Goal: Task Accomplishment & Management: Complete application form

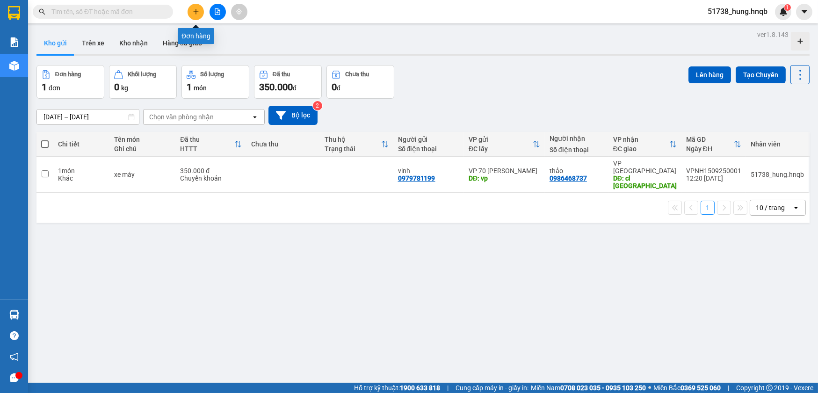
click at [196, 14] on icon "plus" at bounding box center [195, 11] width 0 height 5
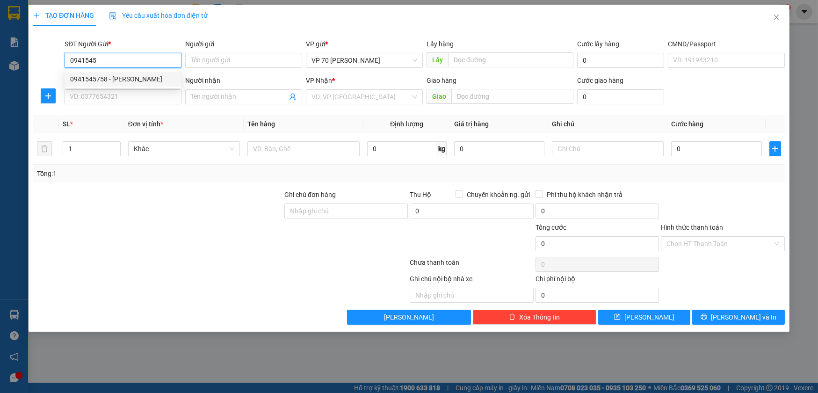
click at [140, 81] on div "0941545758 - [PERSON_NAME]" at bounding box center [123, 79] width 106 height 10
type input "0941545758"
type input "anh dương"
type input "tại văn phòng"
type input "0941545758"
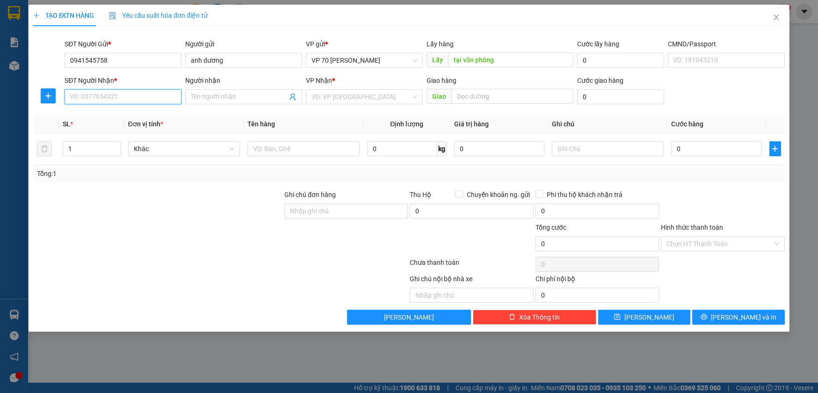
click at [122, 93] on input "SĐT Người Nhận *" at bounding box center [123, 96] width 117 height 15
click at [123, 116] on div "0941545758 - [PERSON_NAME]" at bounding box center [123, 115] width 106 height 10
type input "0941545758"
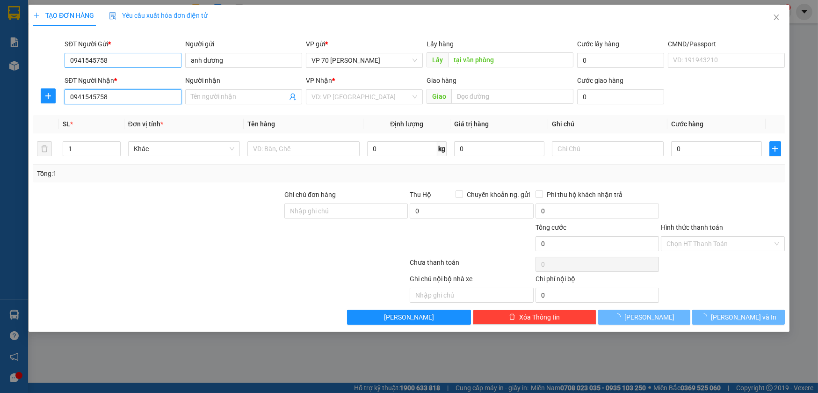
type input "anh dương"
type input "tam đa quảng lưu"
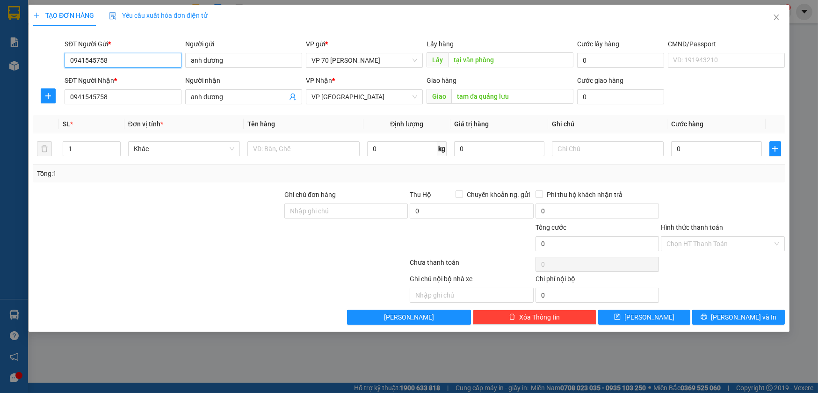
click at [131, 57] on input "0941545758" at bounding box center [123, 60] width 117 height 15
type input "0"
type input "0942390226"
click at [122, 77] on div "0942390226 - gia hưng" at bounding box center [123, 79] width 106 height 10
type input "[PERSON_NAME]"
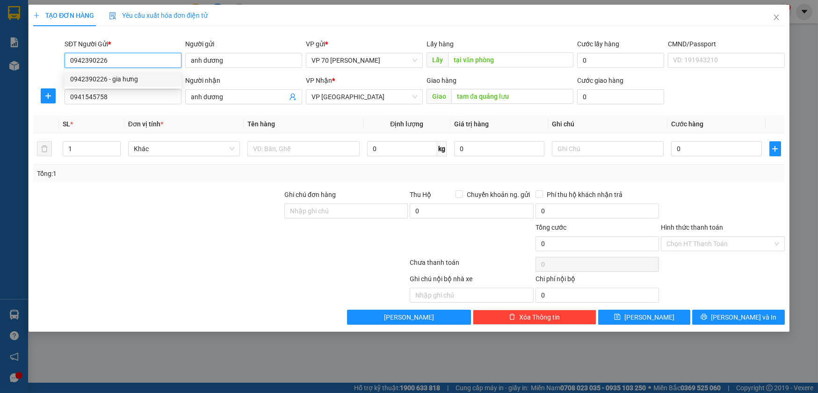
type input "văn phòng"
type input "0942390226"
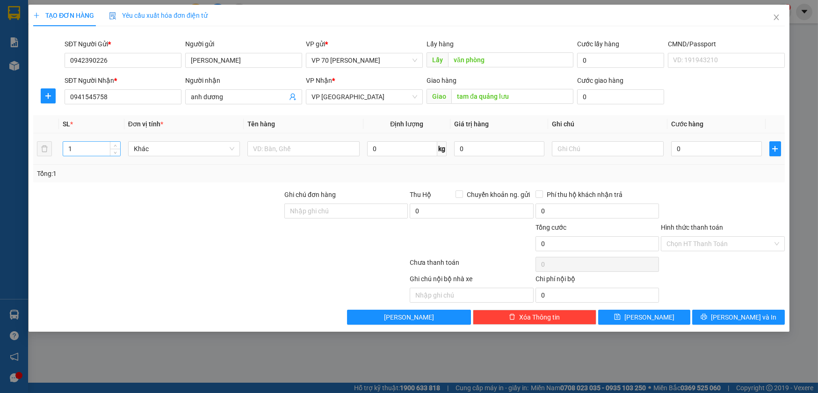
click at [91, 153] on input "1" at bounding box center [91, 149] width 57 height 14
type input "2"
click at [733, 149] on input "0" at bounding box center [716, 148] width 90 height 15
type input "8"
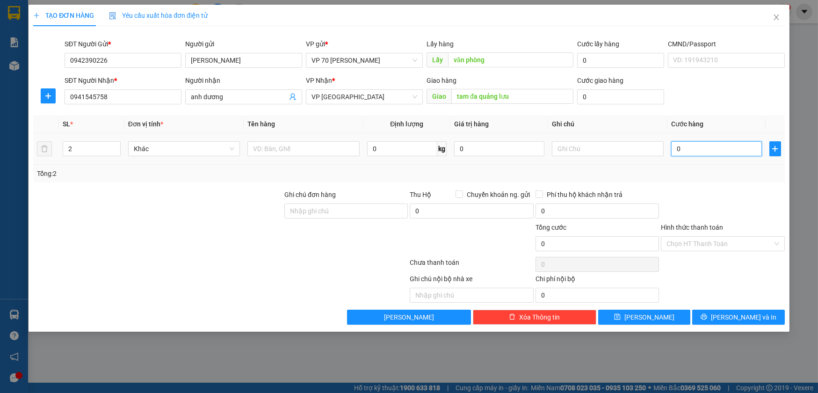
type input "8"
type input "80"
type input "800"
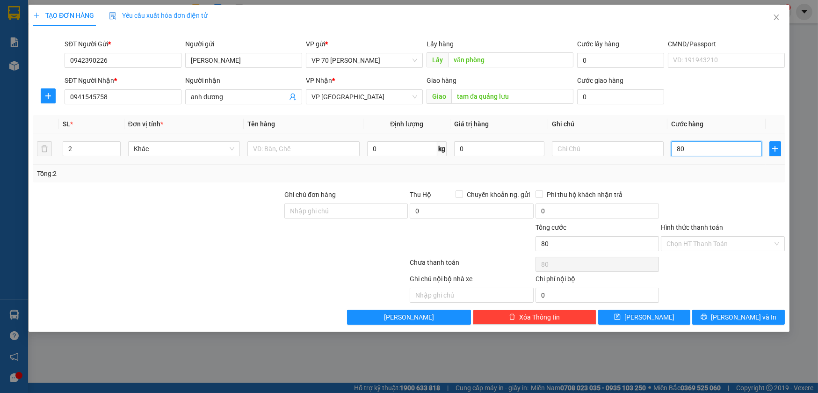
type input "800"
type input "8.000"
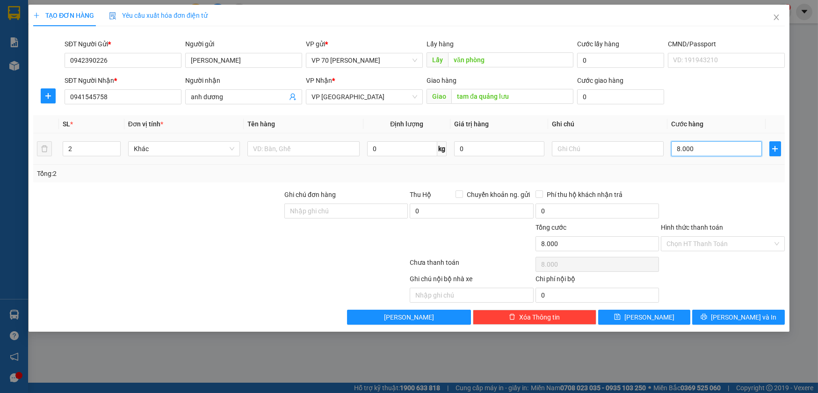
type input "80.000"
click at [447, 290] on input "text" at bounding box center [471, 295] width 123 height 15
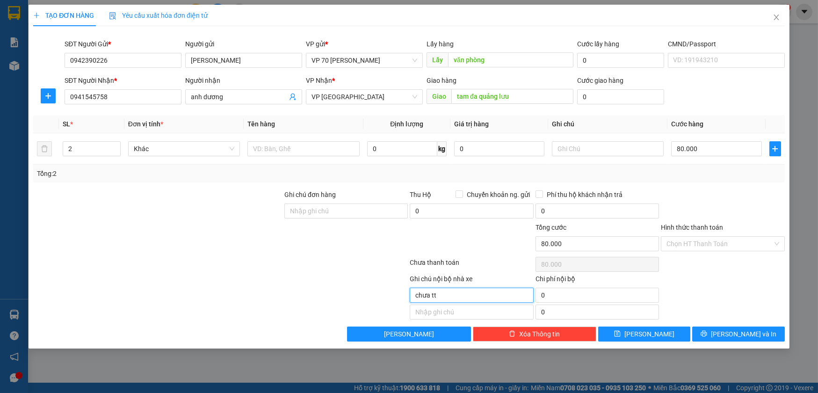
type input "chưa tt"
click at [290, 153] on input "text" at bounding box center [303, 148] width 112 height 15
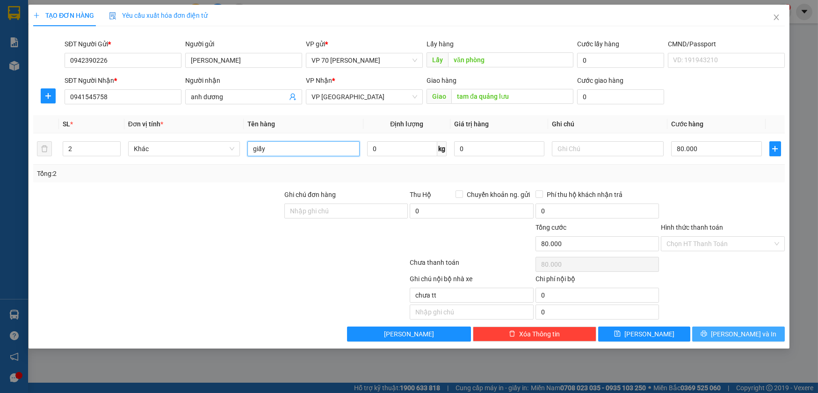
type input "giấy"
click at [728, 339] on button "[PERSON_NAME] và In" at bounding box center [738, 333] width 92 height 15
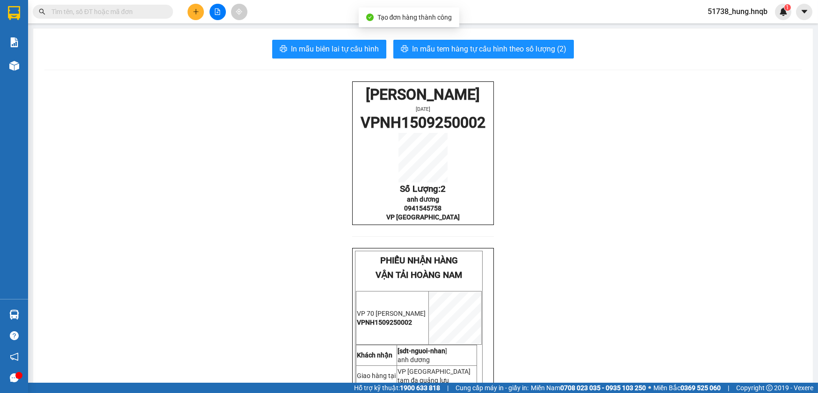
click at [444, 38] on div "In mẫu biên lai tự cấu hình In mẫu tem hàng tự cấu hình theo số lượng (2) HOÀNG…" at bounding box center [423, 281] width 780 height 505
click at [444, 46] on span "In mẫu tem hàng tự cấu hình theo số lượng (2)" at bounding box center [489, 49] width 154 height 12
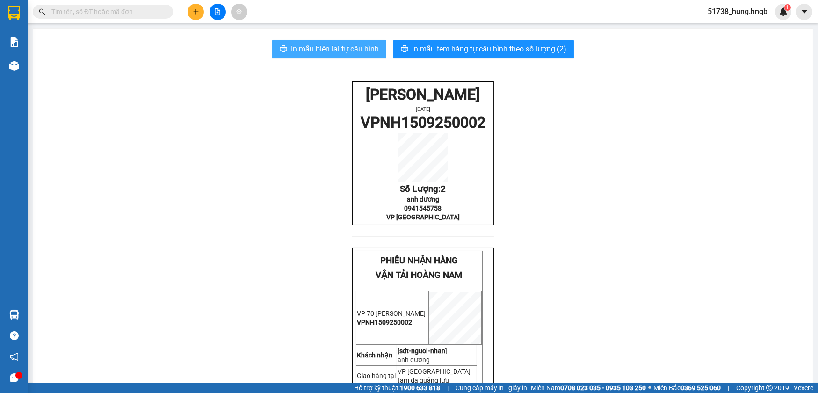
click at [346, 45] on span "In mẫu biên lai tự cấu hình" at bounding box center [335, 49] width 88 height 12
